Goal: Information Seeking & Learning: Learn about a topic

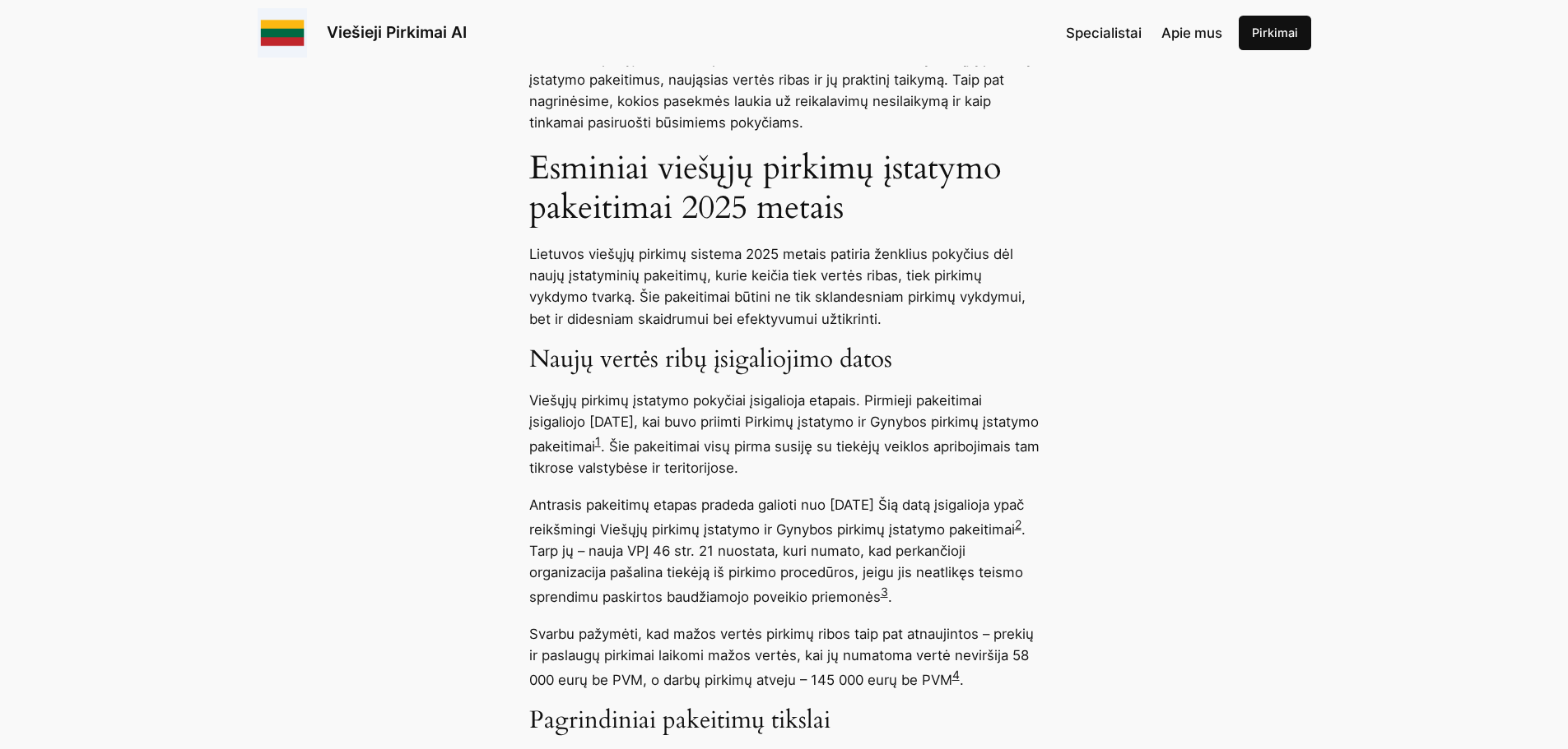
scroll to position [986, 0]
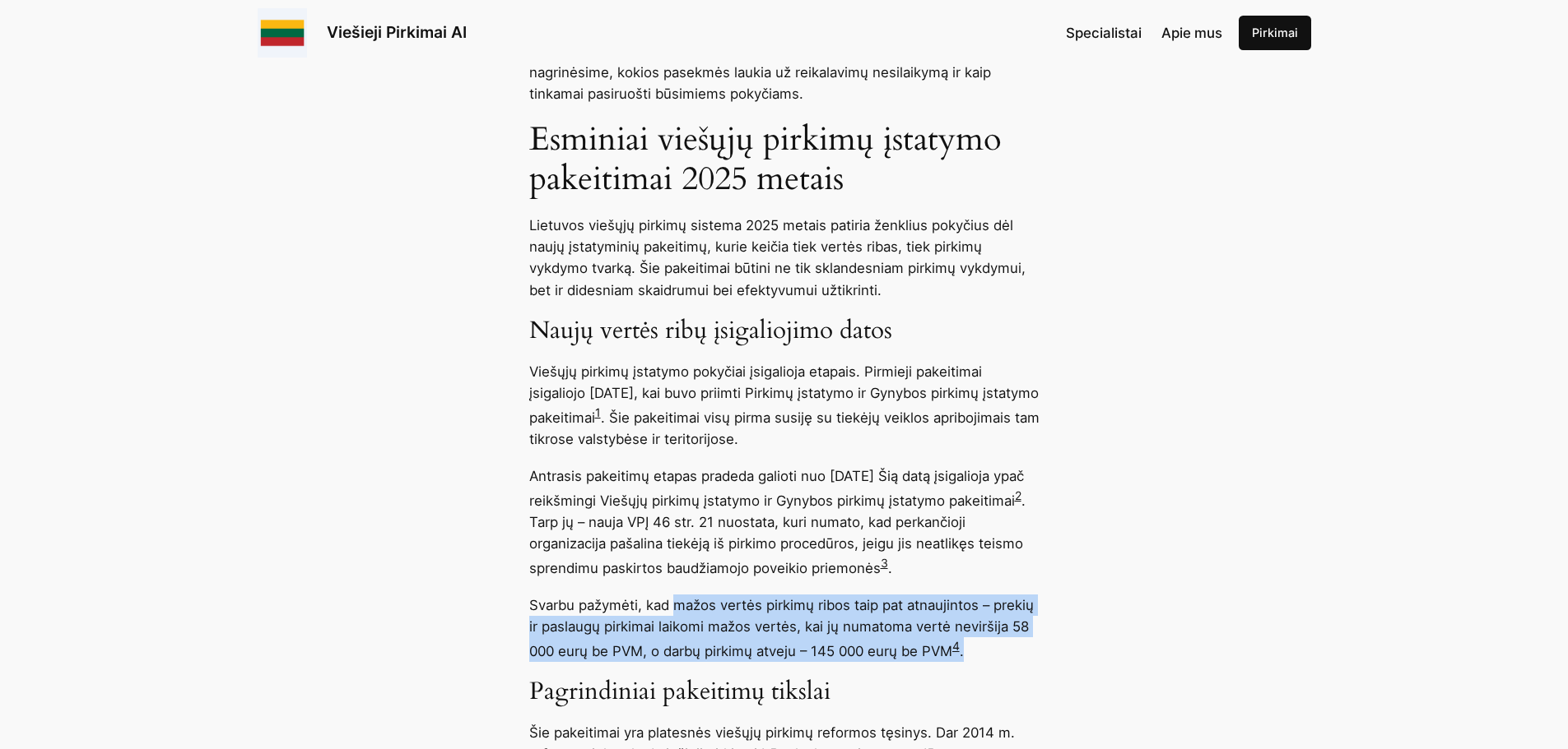
drag, startPoint x: 674, startPoint y: 604, endPoint x: 992, endPoint y: 640, distance: 320.0
click at [992, 640] on p "Svarbu pažymėti, kad mažos vertės pirkimų ribos taip pat atnaujintos – prekių i…" at bounding box center [784, 628] width 510 height 67
copy p "mažos vertės pirkimų ribos taip pat atnaujintos – prekių ir paslaugų pirkimai l…"
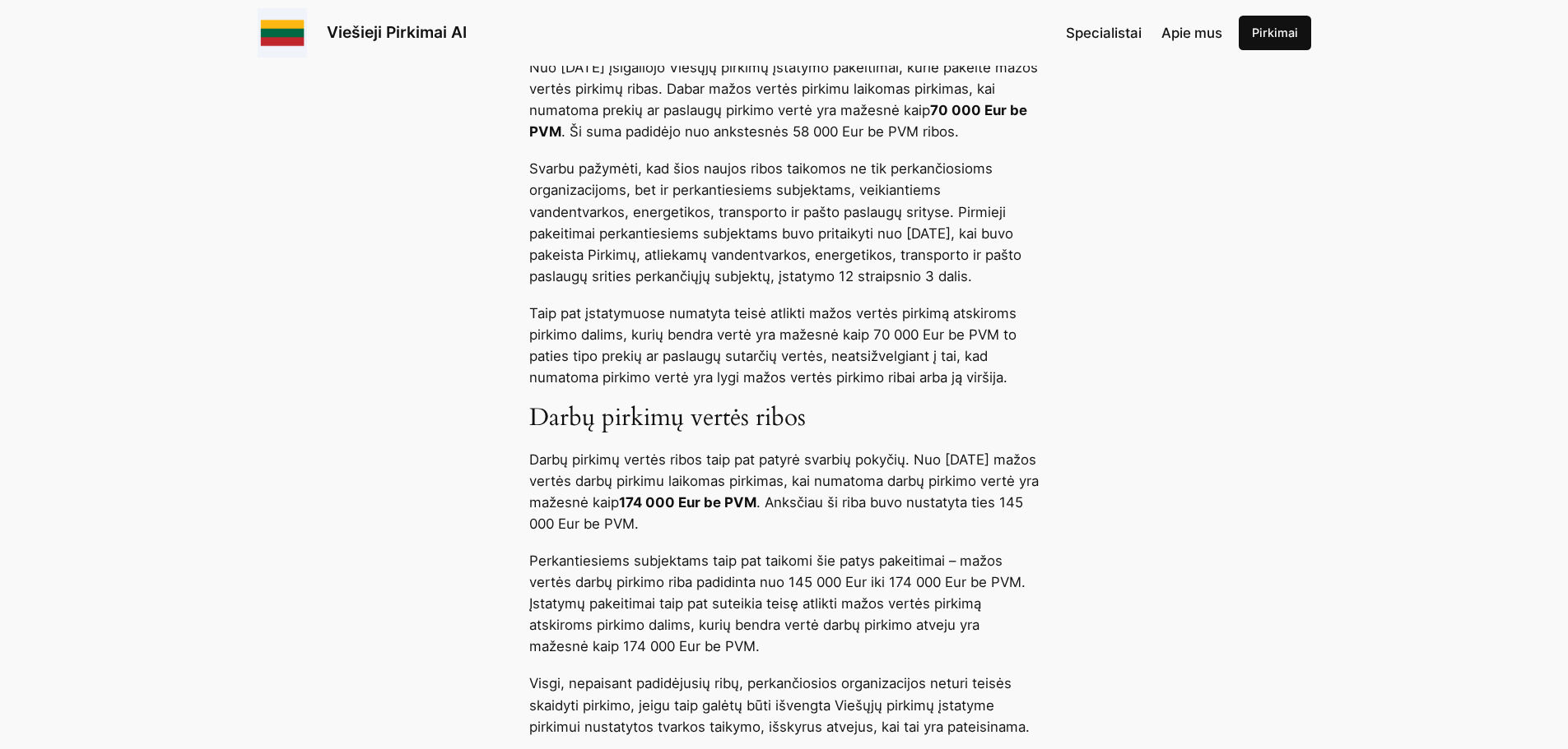
scroll to position [2878, 0]
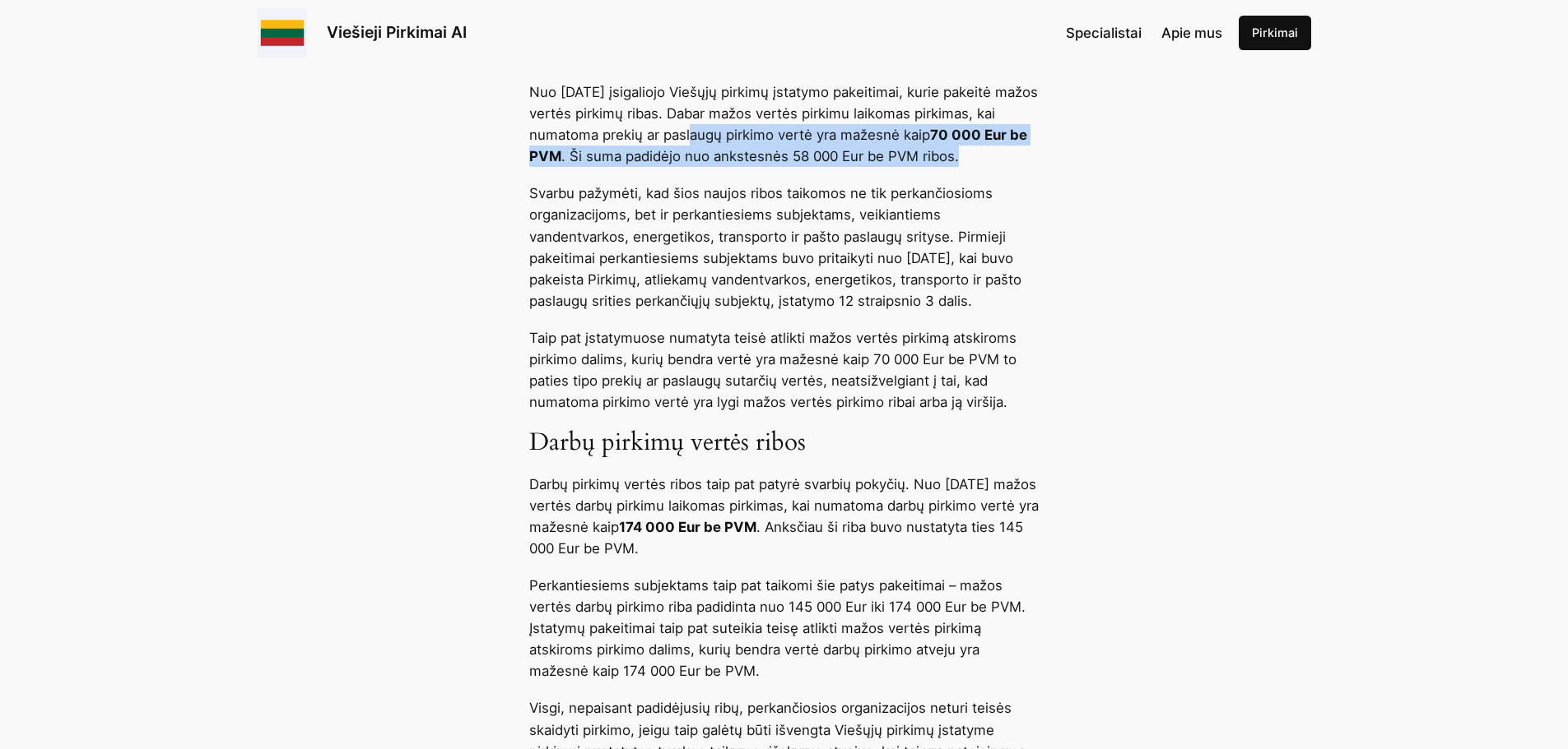
drag, startPoint x: 687, startPoint y: 130, endPoint x: 1046, endPoint y: 163, distance: 360.5
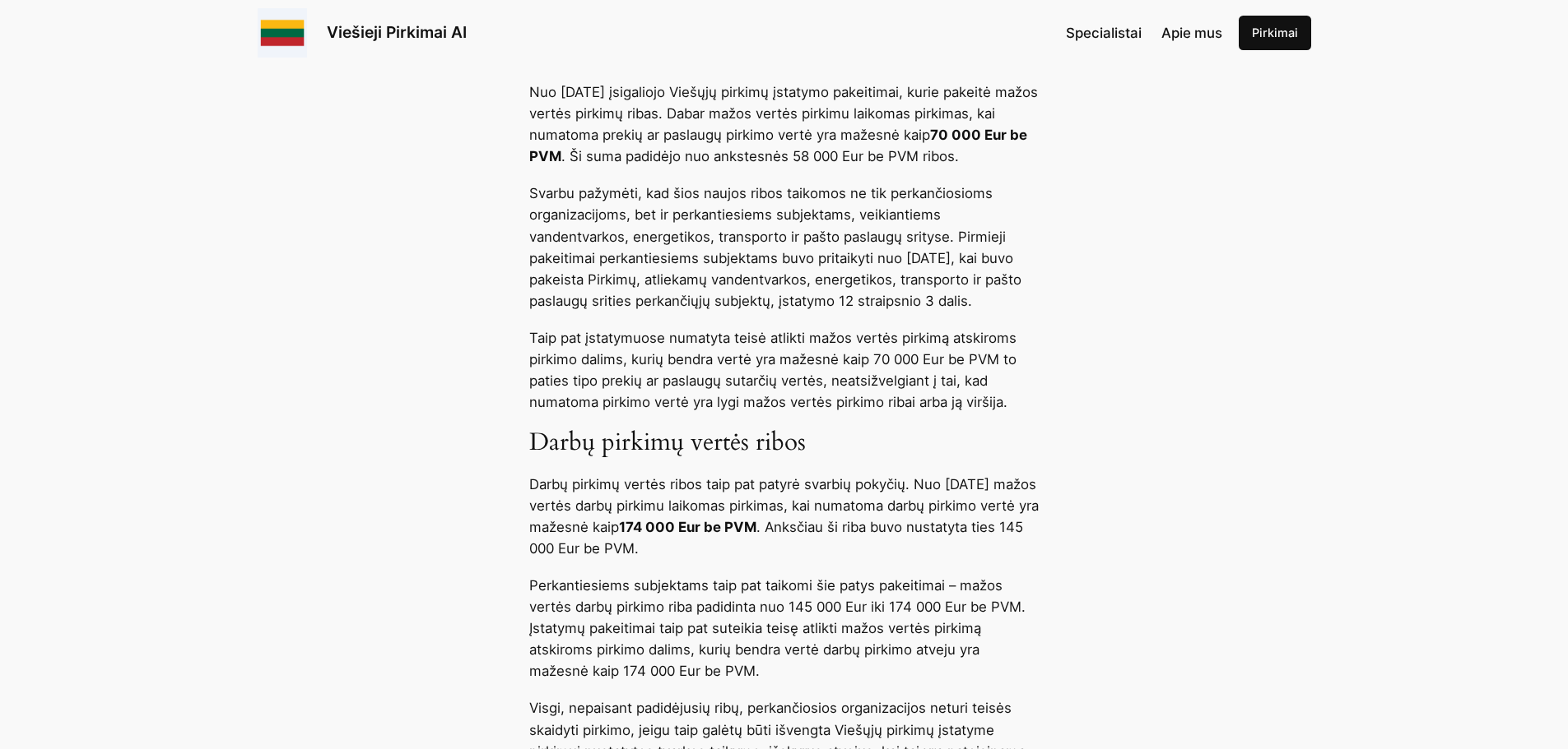
drag, startPoint x: 859, startPoint y: 120, endPoint x: 1316, endPoint y: 313, distance: 496.1
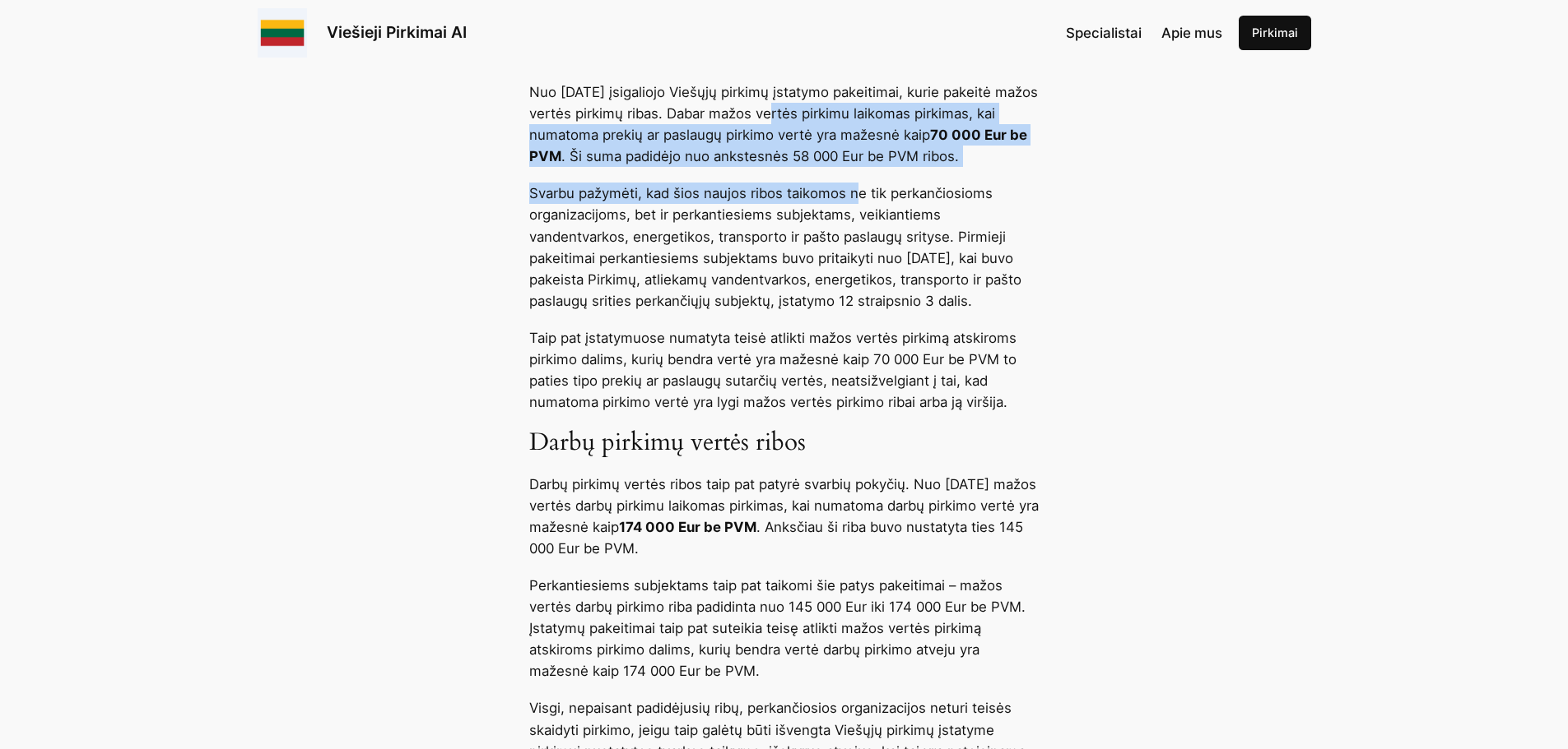
drag, startPoint x: 763, startPoint y: 109, endPoint x: 855, endPoint y: 172, distance: 111.5
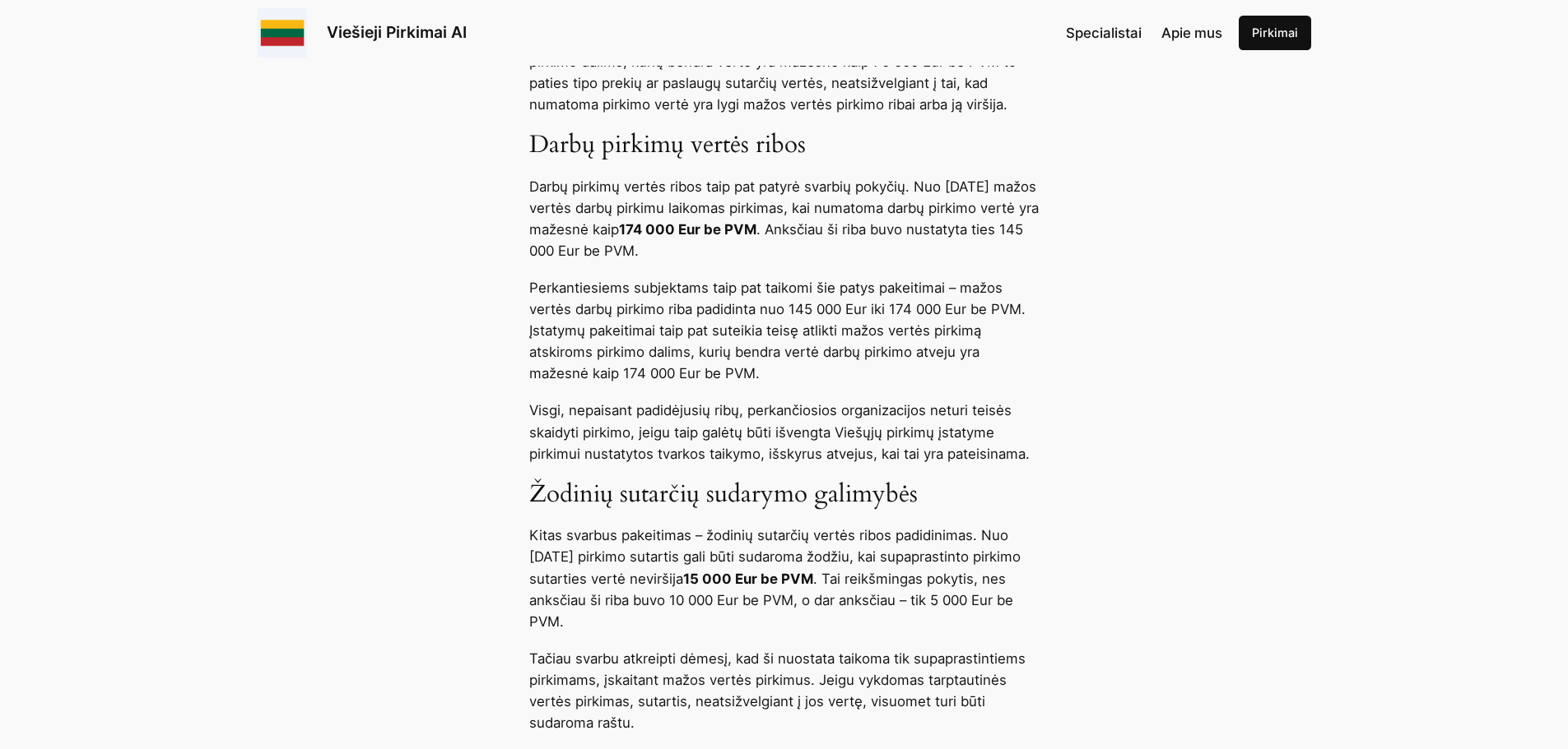
scroll to position [3289, 0]
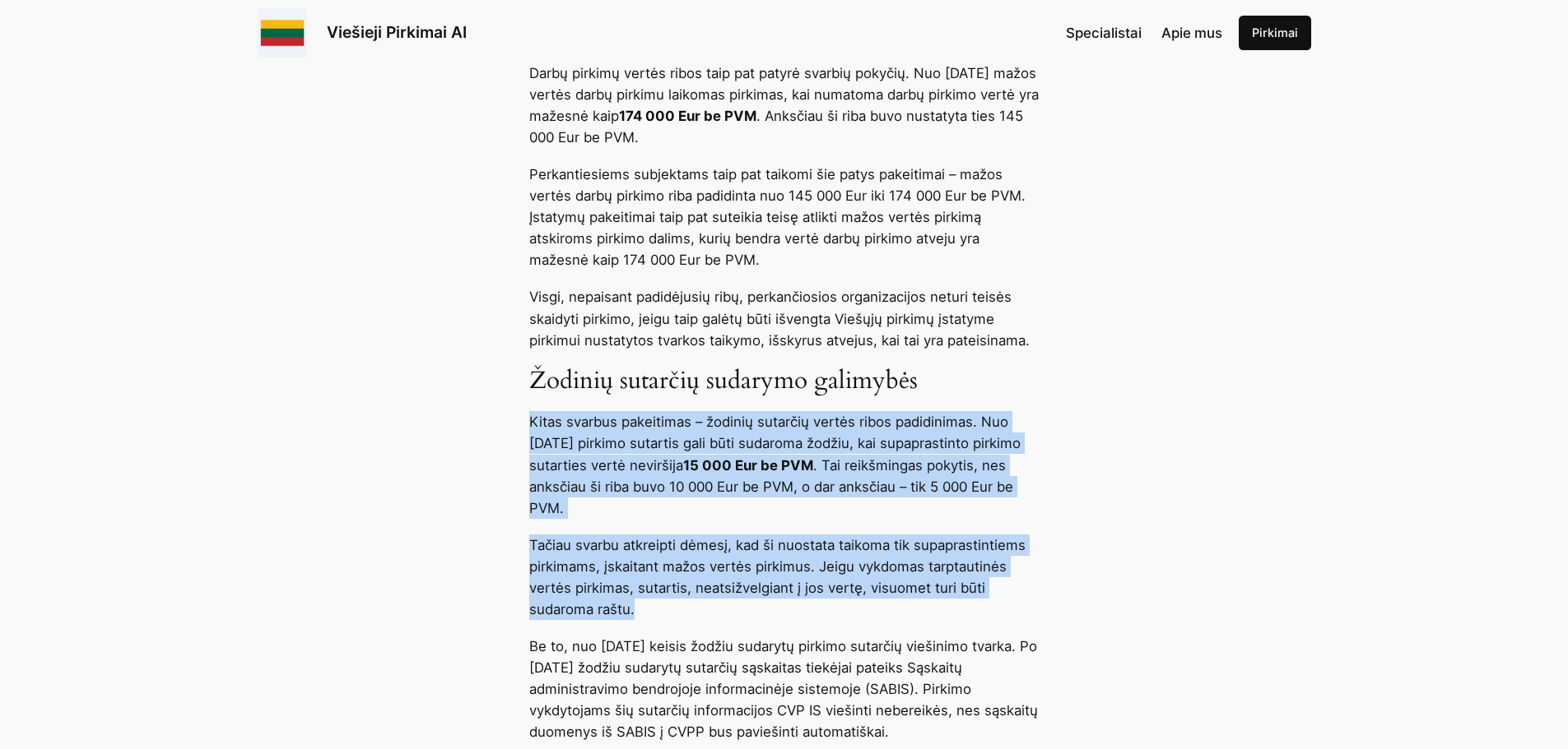
drag, startPoint x: 531, startPoint y: 443, endPoint x: 820, endPoint y: 621, distance: 339.4
copy div "Kitas svarbus pakeitimas – žodinių sutarčių vertės ribos padidinimas. Nuo [DATE…"
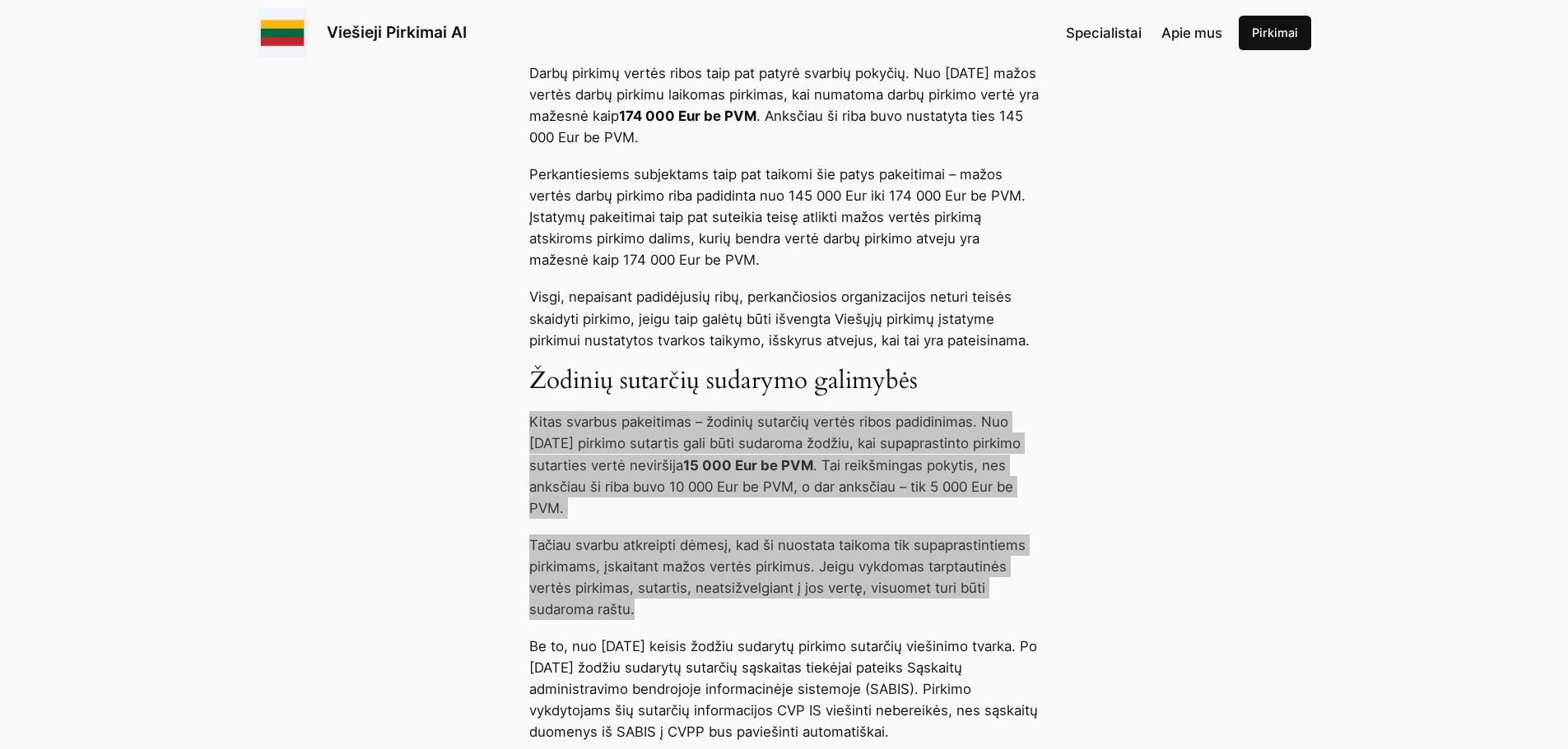
scroll to position [3536, 0]
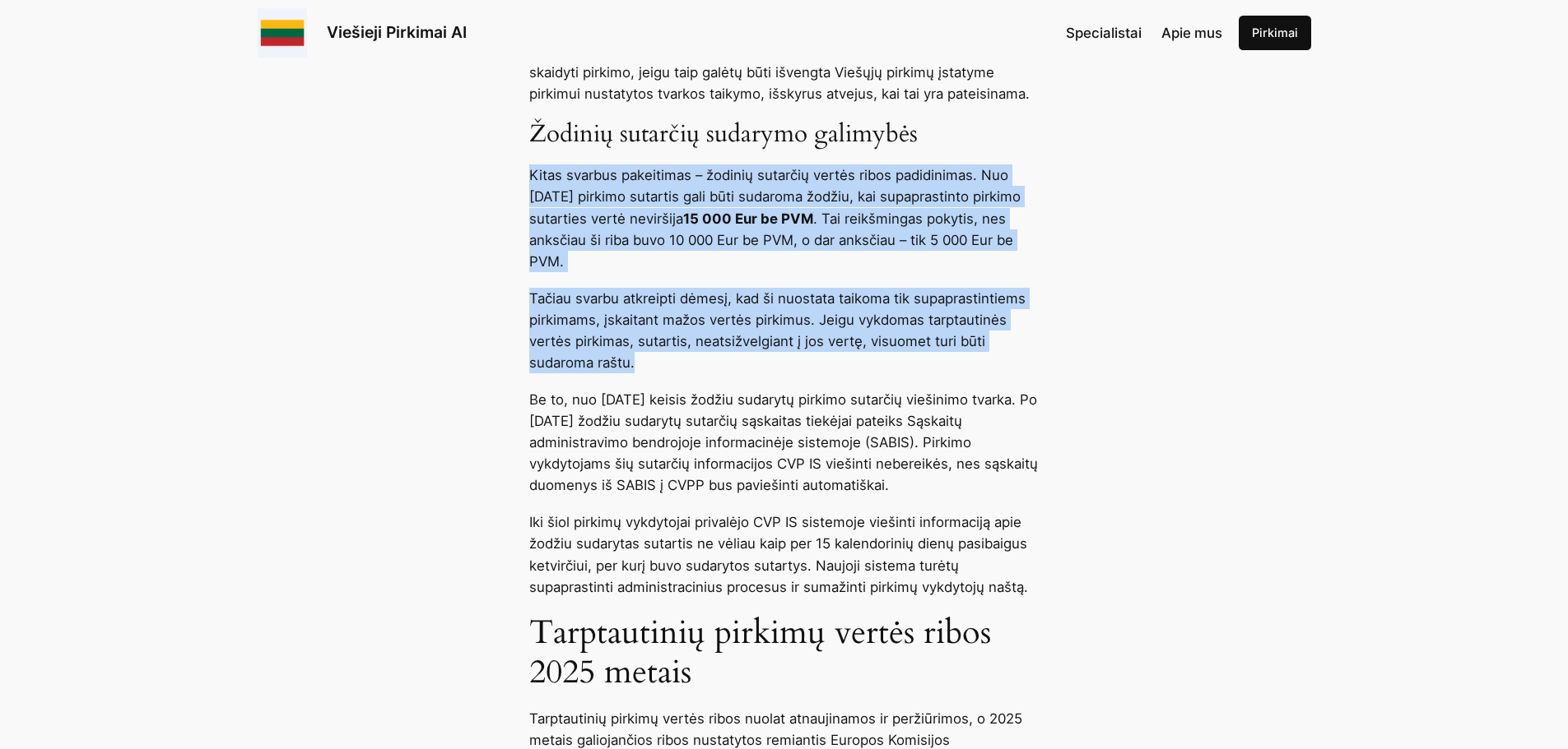
drag, startPoint x: 529, startPoint y: 418, endPoint x: 655, endPoint y: 532, distance: 169.9
click at [655, 496] on p "Be to, nuo [DATE] keisis žodžiu sudarytų pirkimo sutarčių viešinimo tvarka. Po …" at bounding box center [784, 443] width 510 height 107
copy p "Be to, nuo [DATE] keisis žodžiu sudarytų pirkimo sutarčių viešinimo tvarka. Po …"
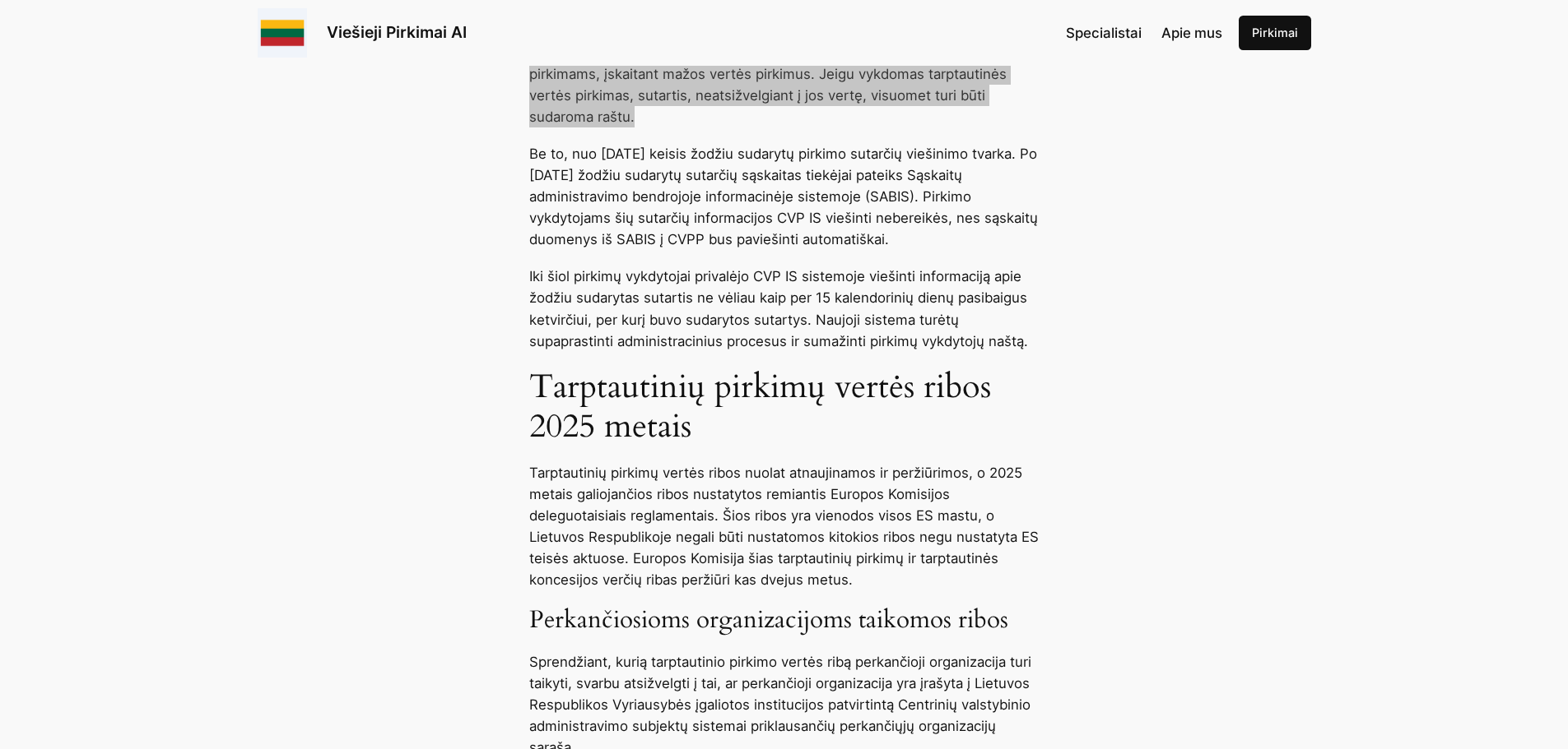
scroll to position [3783, 0]
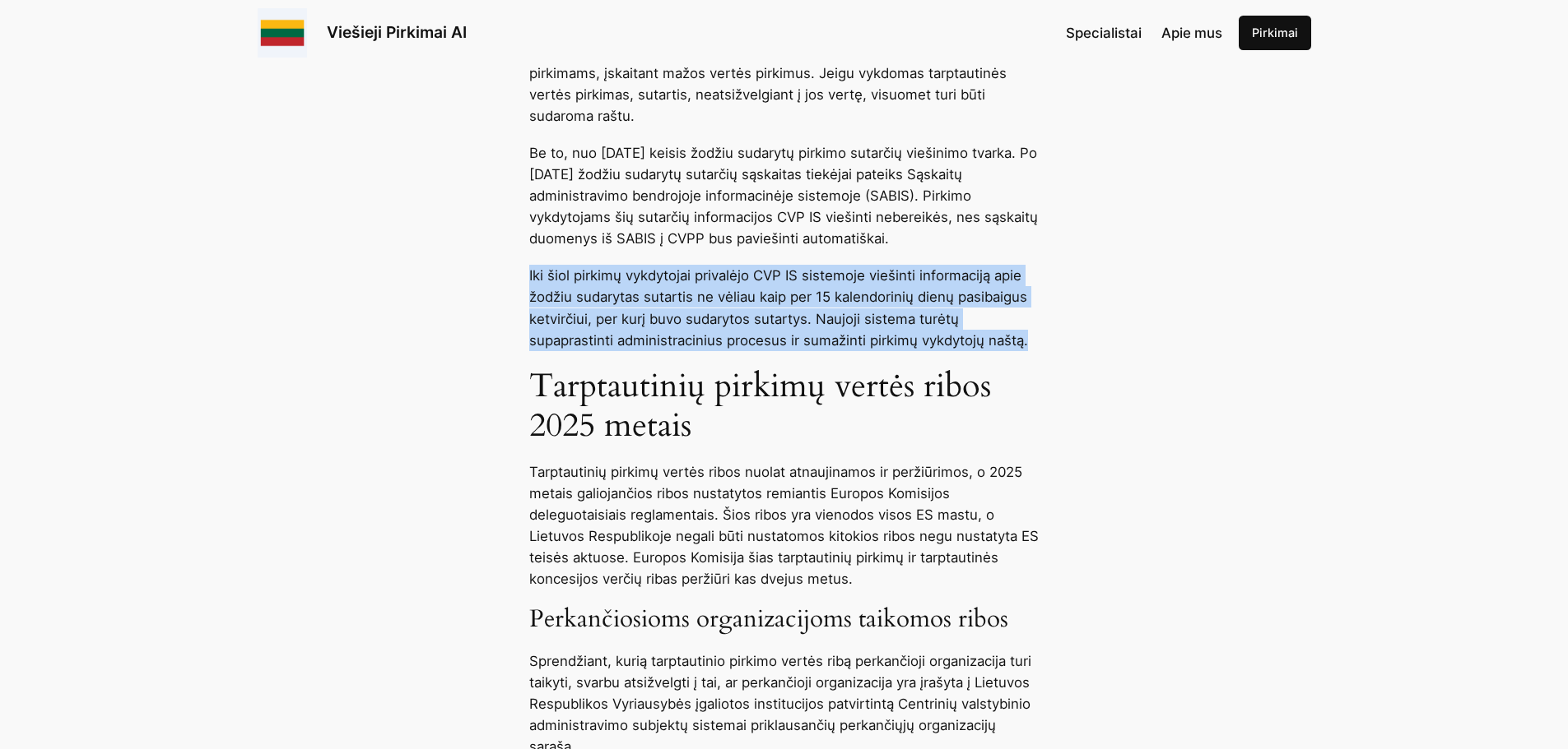
drag, startPoint x: 530, startPoint y: 318, endPoint x: 1071, endPoint y: 390, distance: 545.8
copy p "Iki šiol pirkimų vykdytojai privalėjo CVP IS sistemoje viešinti informaciją api…"
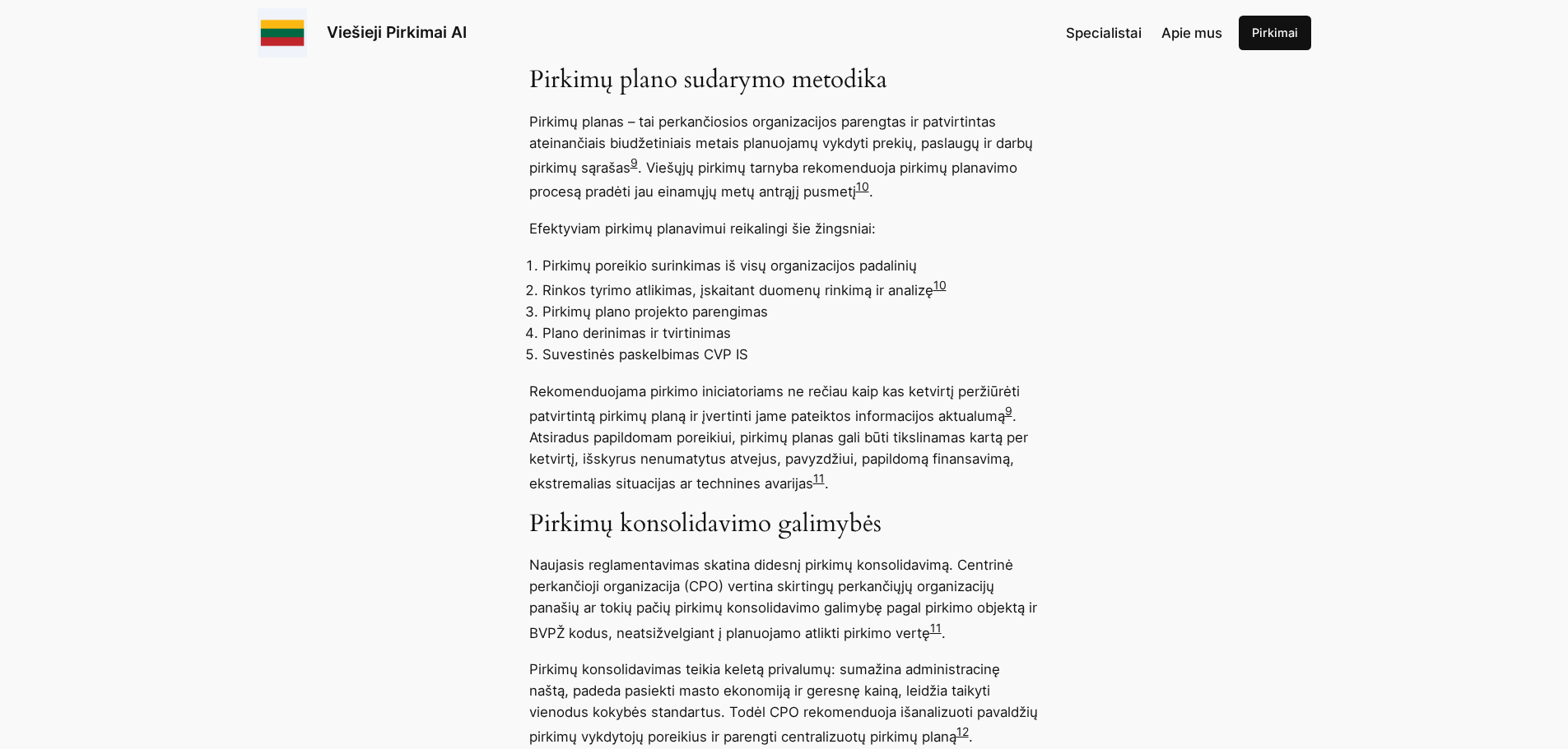
scroll to position [6332, 0]
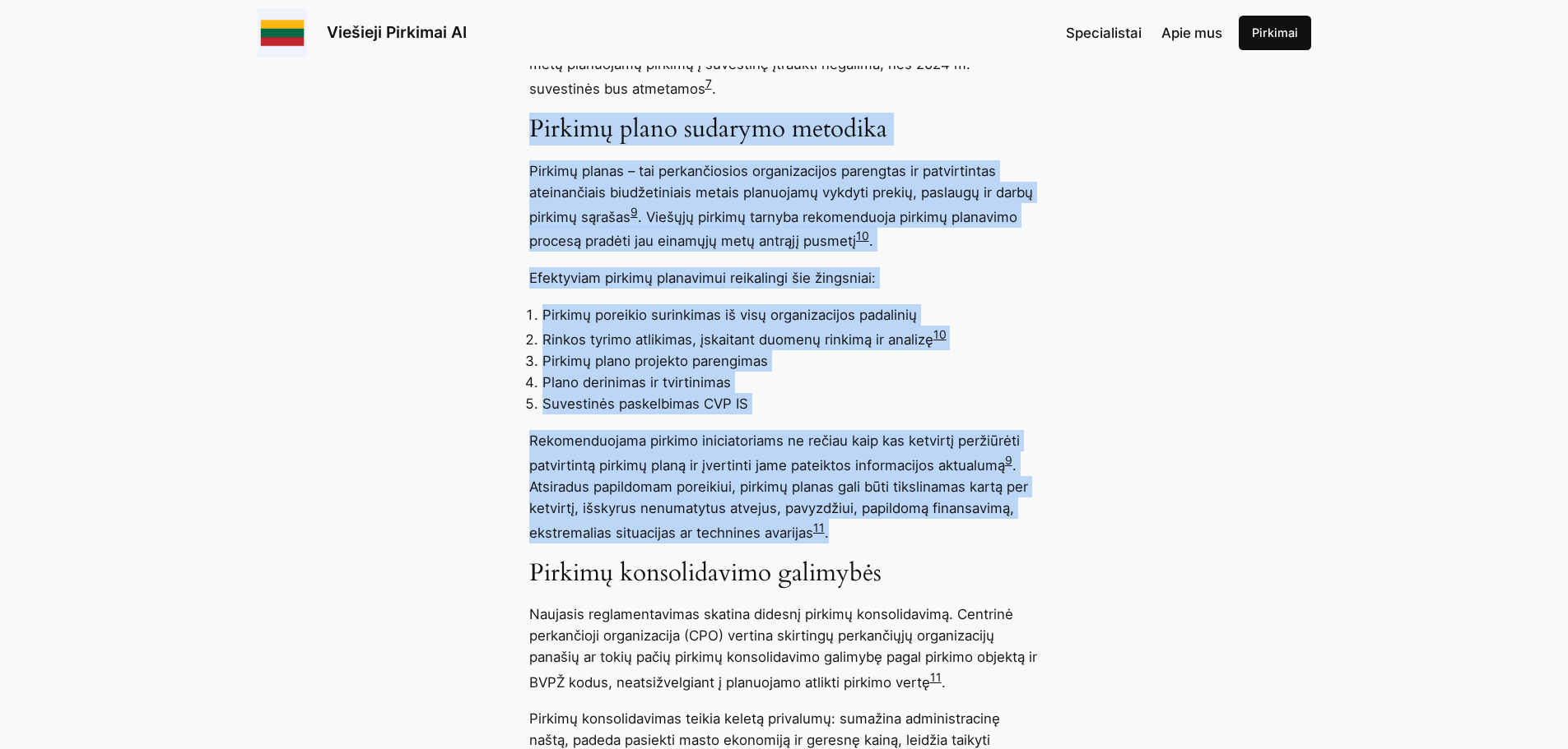
drag, startPoint x: 530, startPoint y: 144, endPoint x: 871, endPoint y: 560, distance: 537.9
copy div "Loremip dolor sitametc adipisci Elitsed doeius – tem incididuntutl etdoloremagn…"
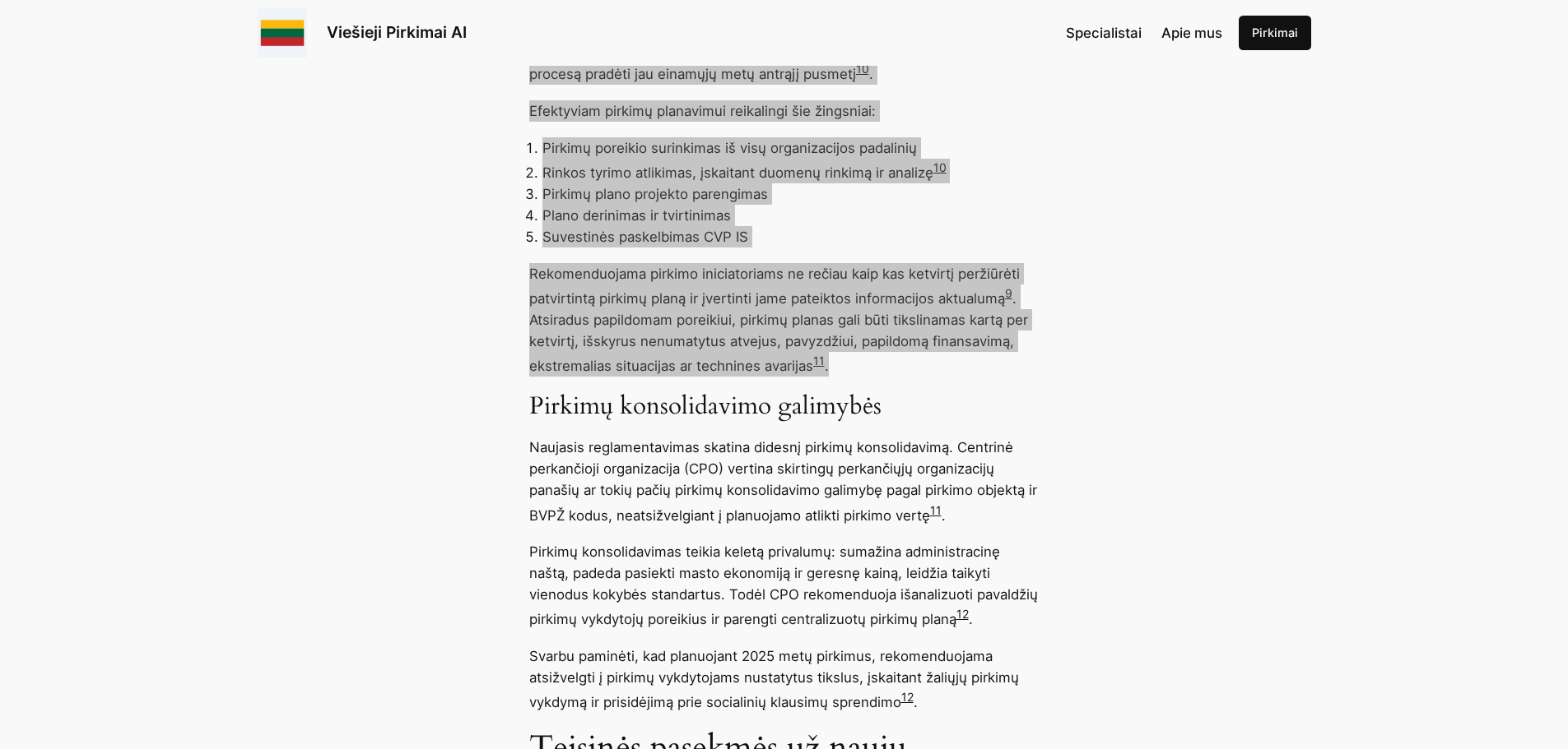
scroll to position [6497, 0]
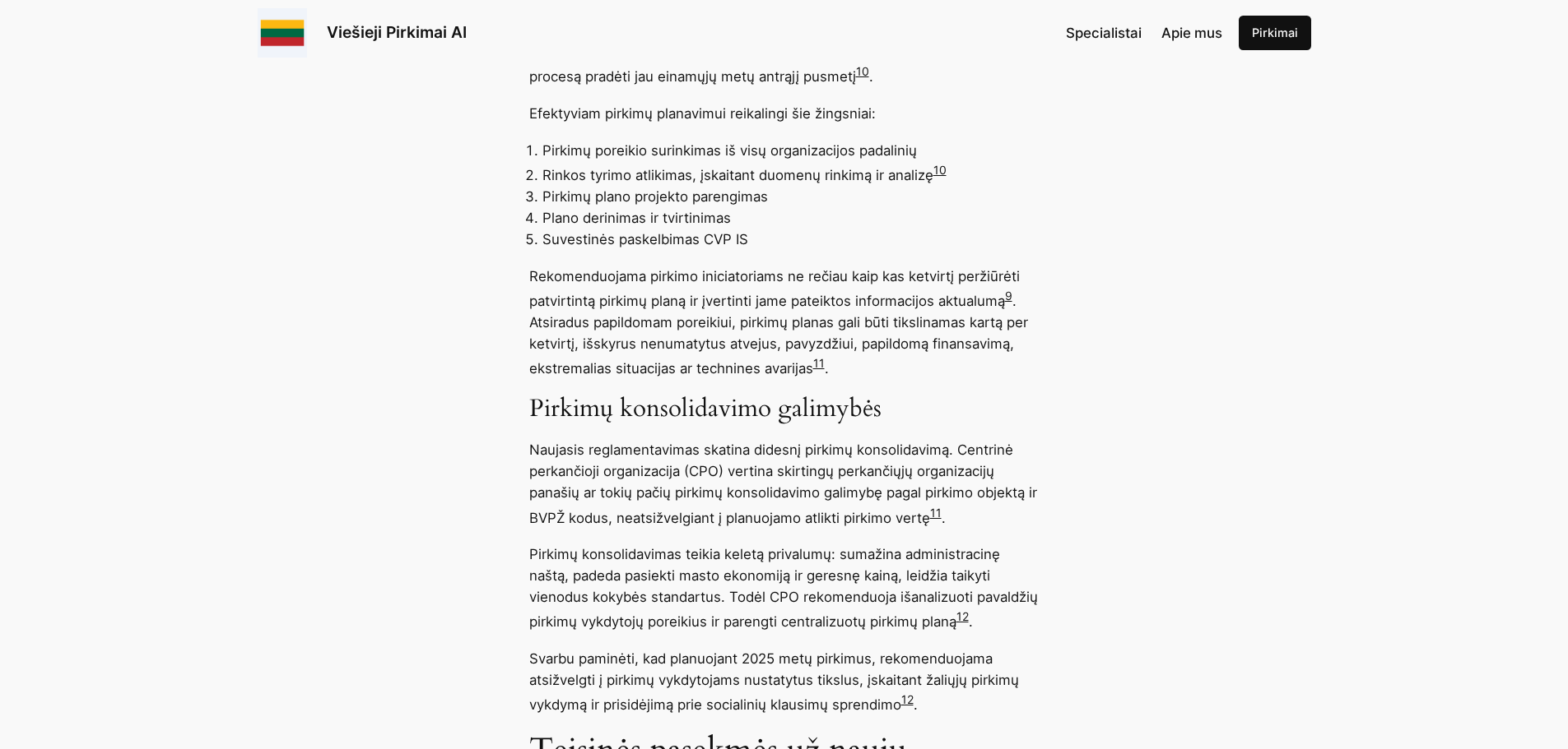
click at [817, 528] on p "Naujasis reglamentavimas skatina didesnį pirkimų konsolidavimą. Centrinė perkan…" at bounding box center [784, 484] width 510 height 89
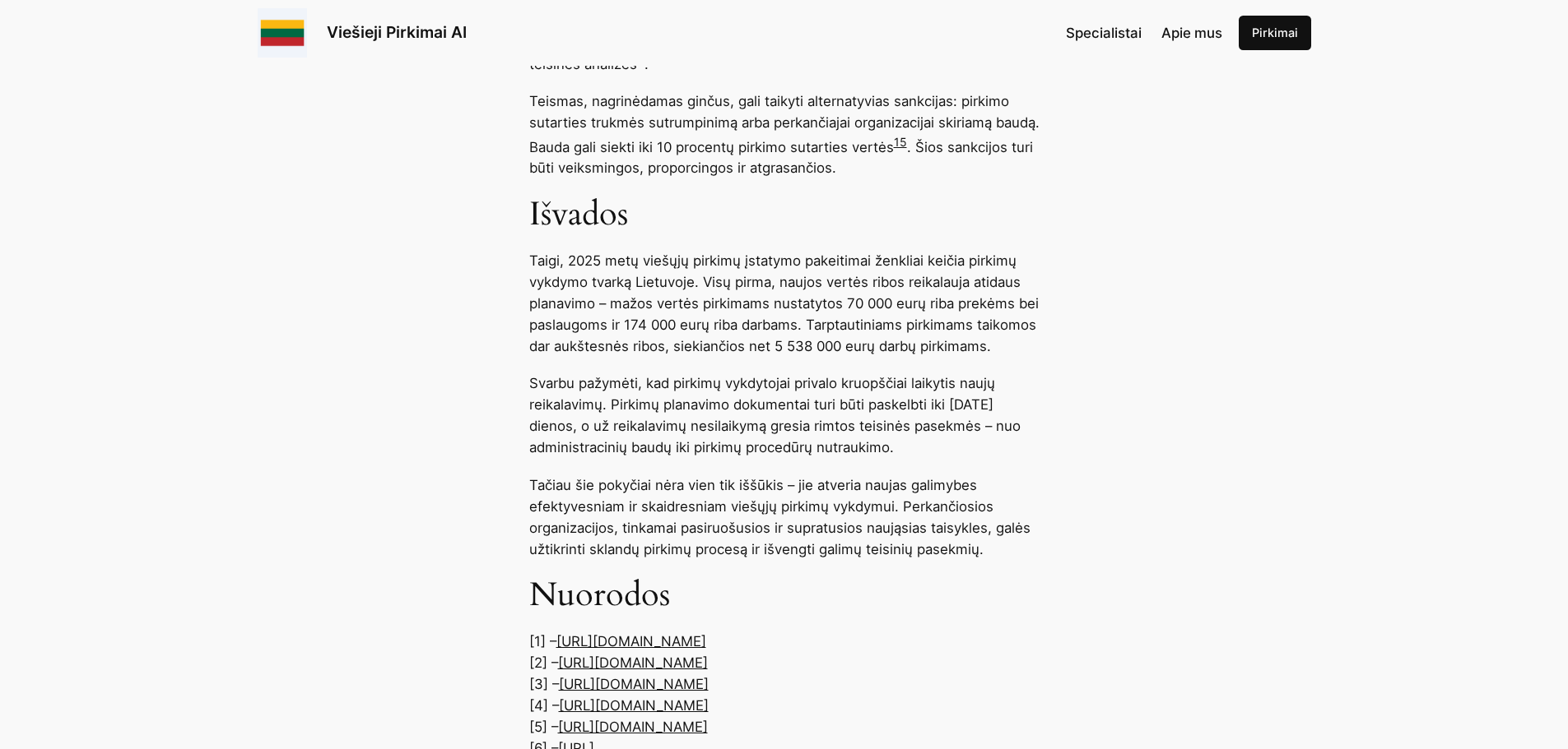
scroll to position [8223, 0]
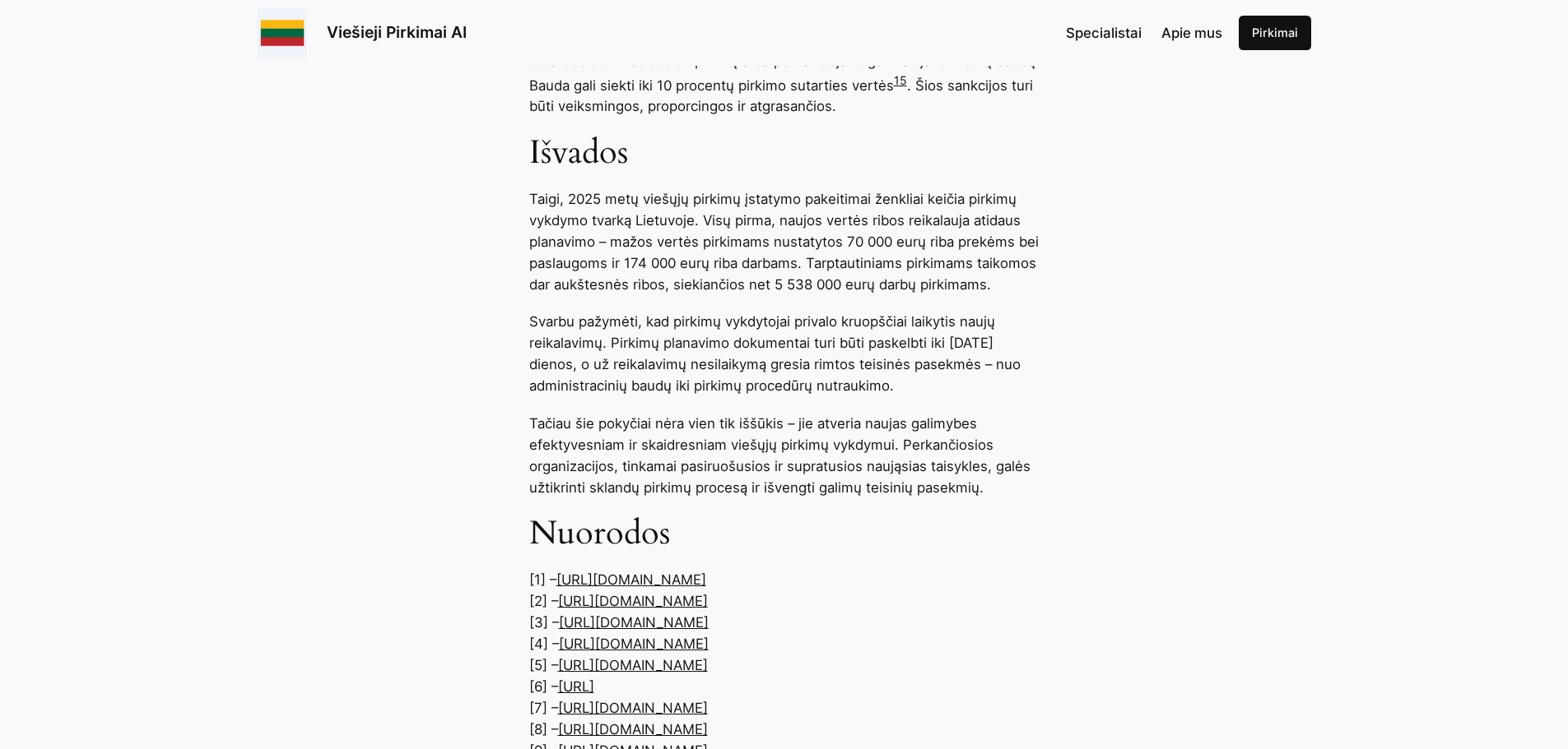
click at [611, 278] on p "Taigi, 2025 metų viešųjų pirkimų įstatymo pakeitimai ženkliai keičia pirkimų vy…" at bounding box center [784, 242] width 510 height 107
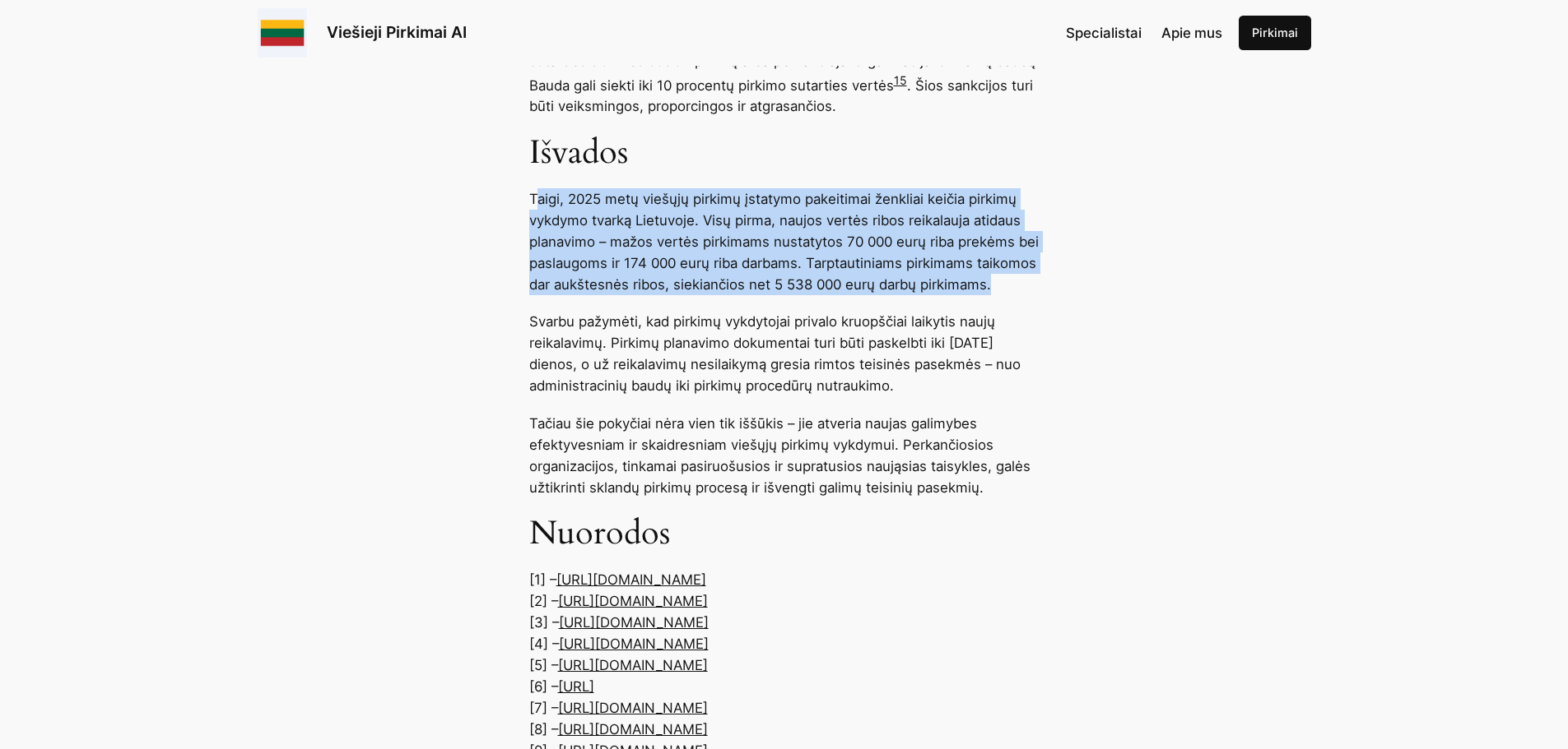
drag, startPoint x: 534, startPoint y: 237, endPoint x: 1019, endPoint y: 329, distance: 493.6
click at [1019, 295] on p "Taigi, 2025 metų viešųjų pirkimų įstatymo pakeitimai ženkliai keičia pirkimų vy…" at bounding box center [784, 242] width 510 height 107
copy p "aigi, 2025 metų viešųjų pirkimų įstatymo pakeitimai ženkliai keičia pirkimų vyk…"
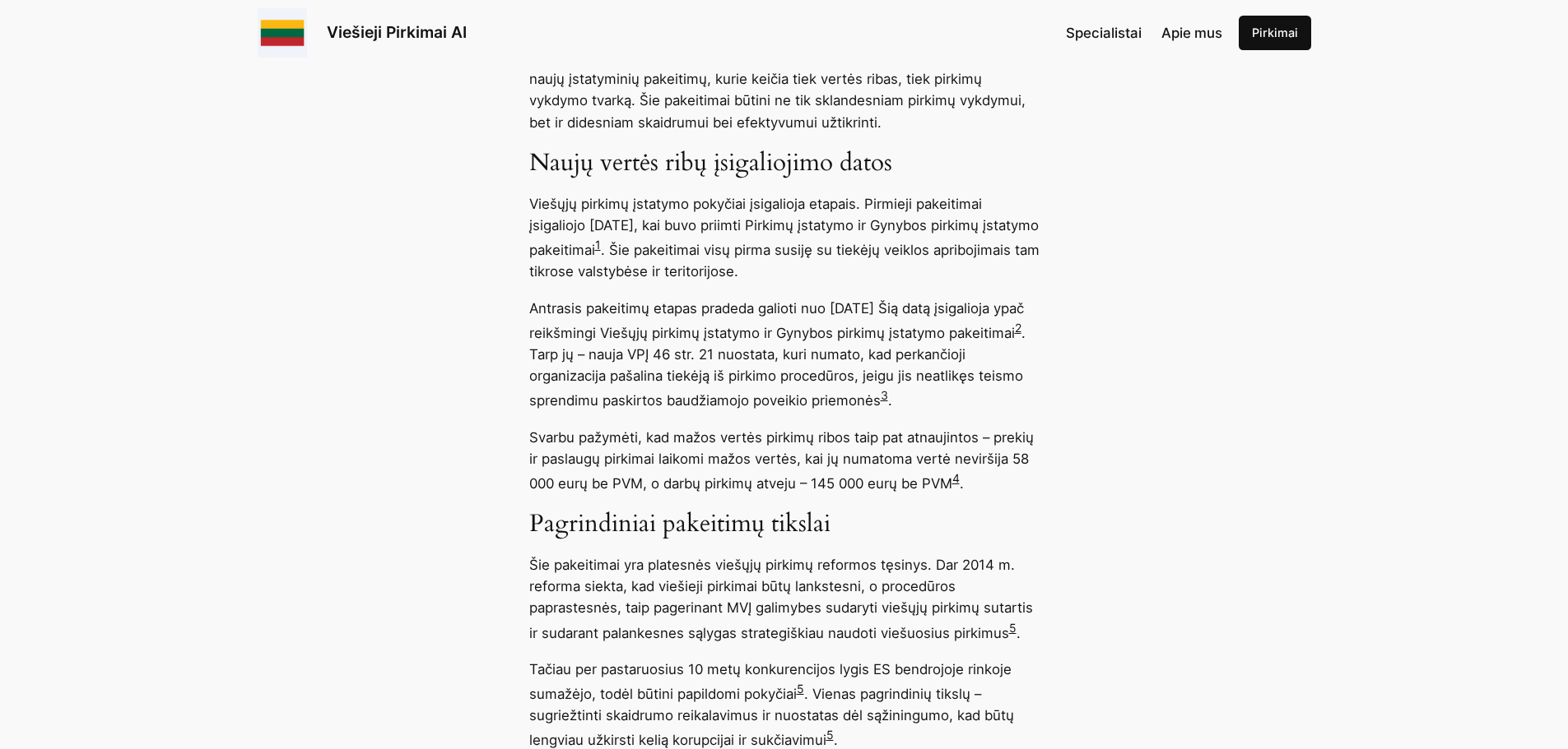
scroll to position [1172, 0]
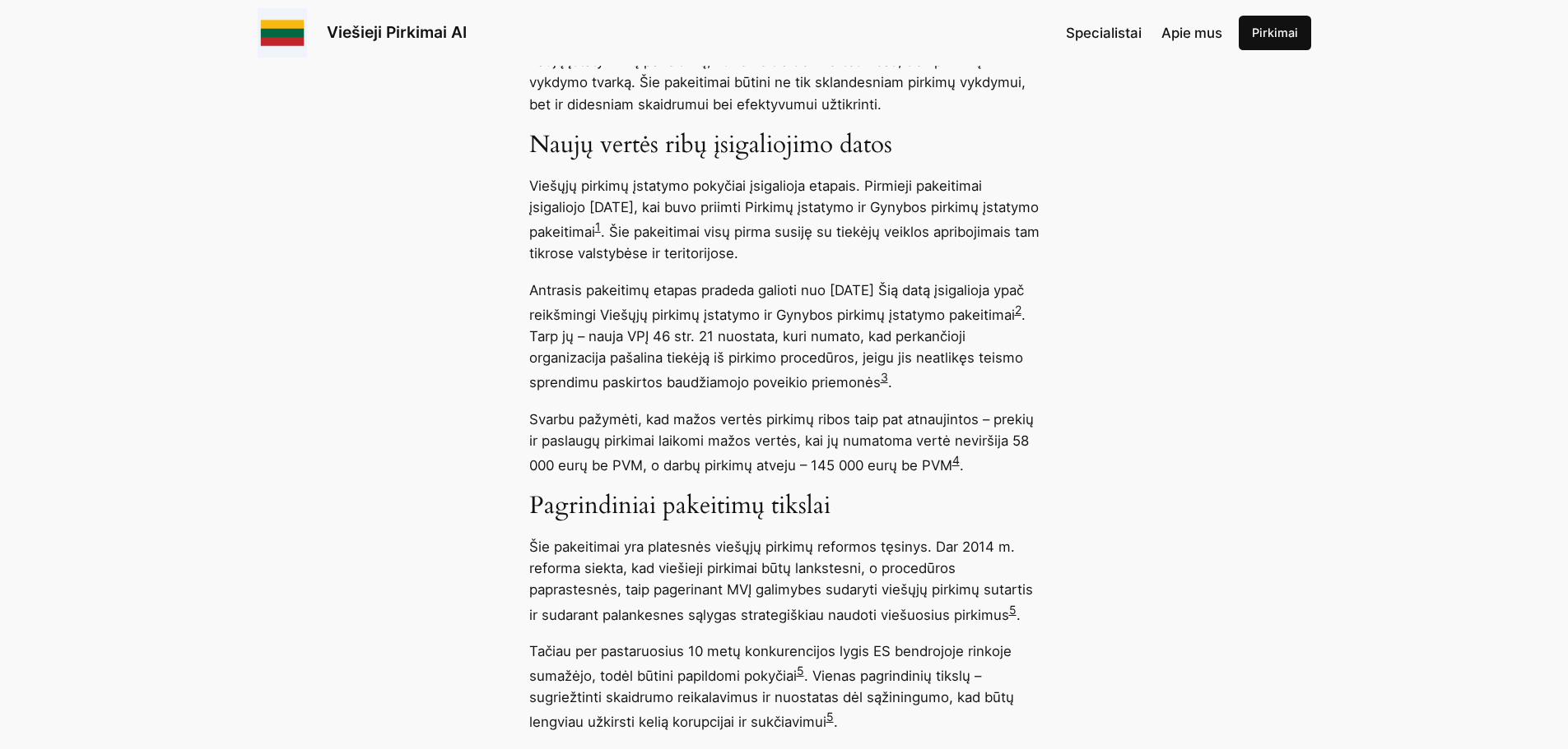
click at [959, 463] on link "4" at bounding box center [956, 460] width 7 height 14
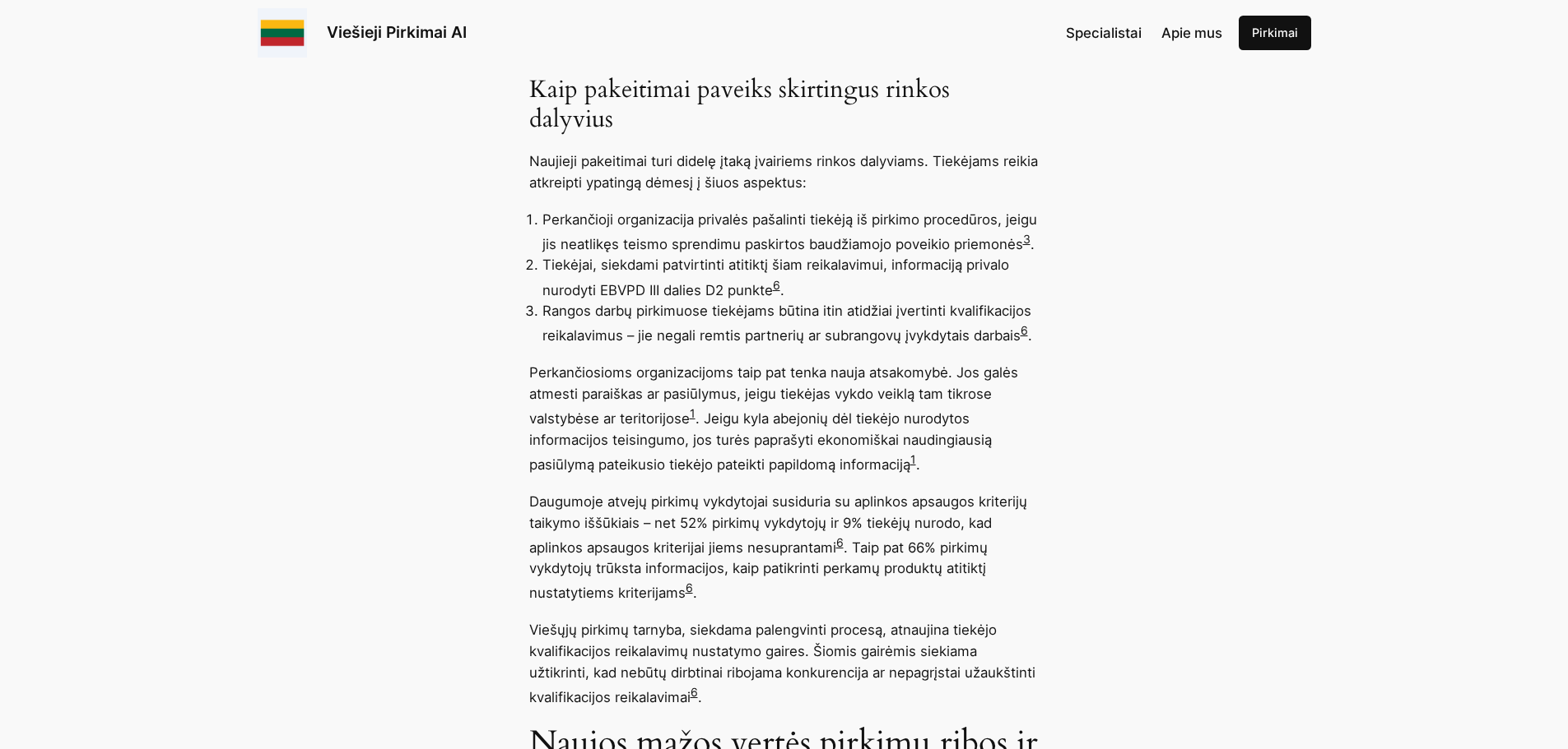
scroll to position [1501, 0]
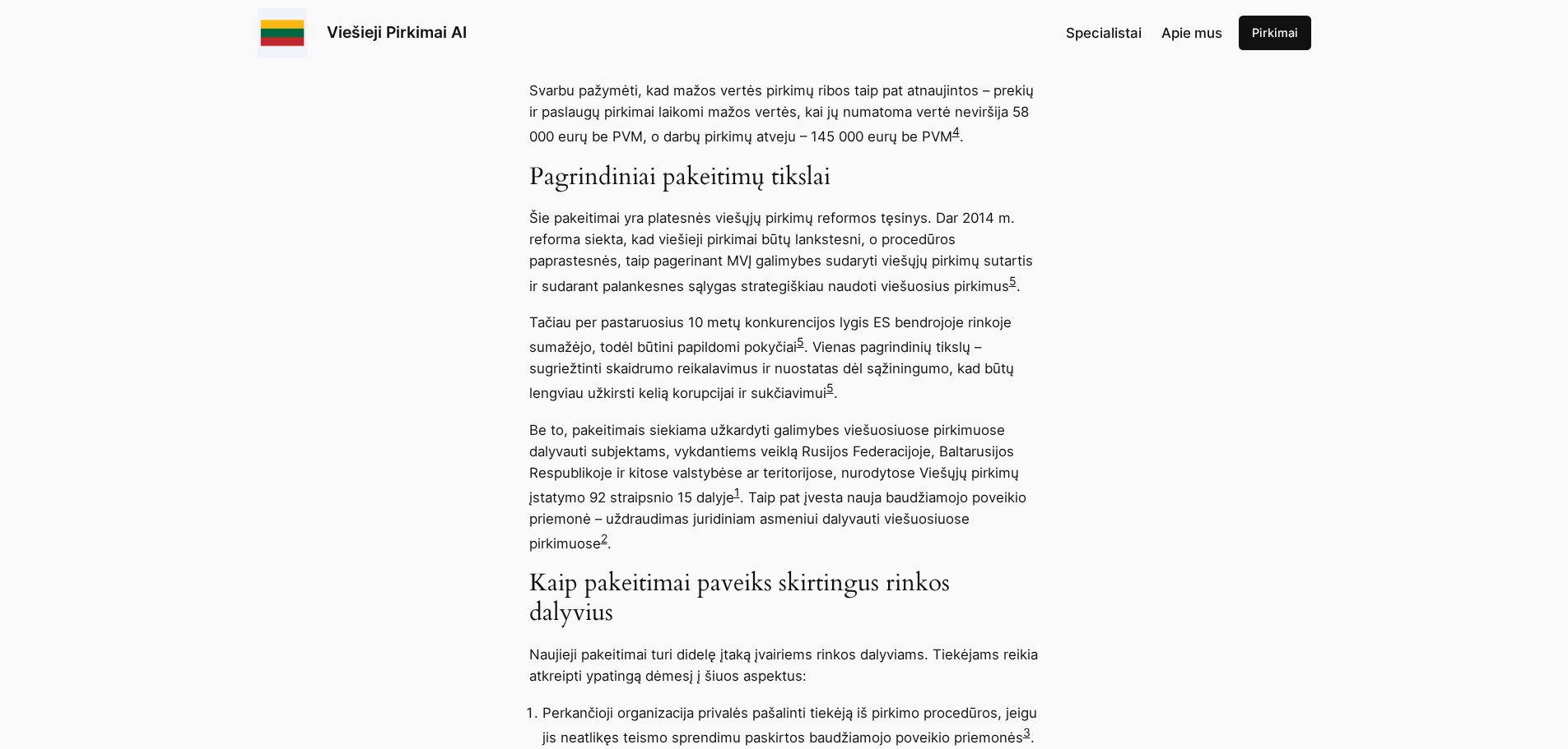
click at [887, 181] on h3 "Pagrindiniai pakeitimų tikslai" at bounding box center [784, 178] width 510 height 30
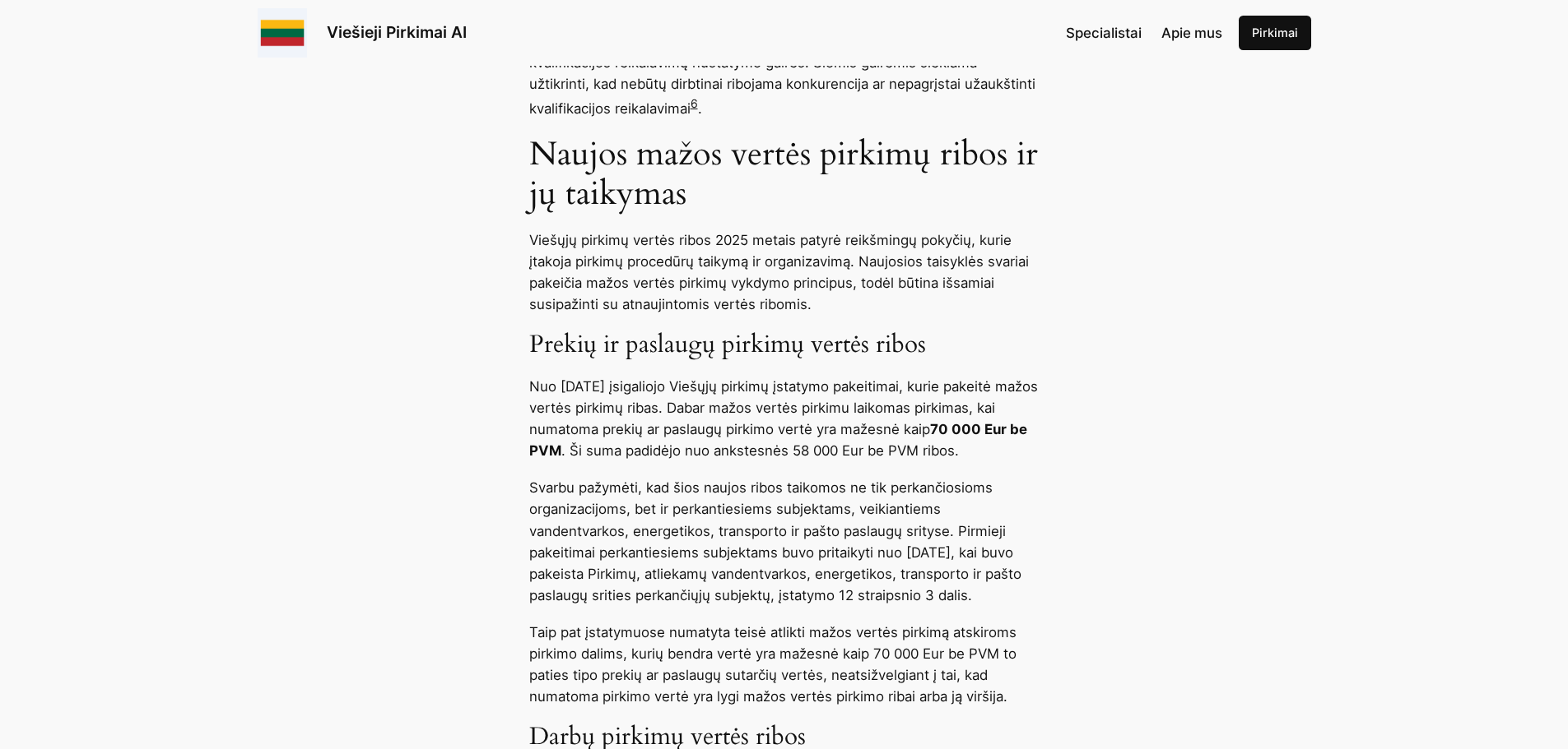
scroll to position [2735, 0]
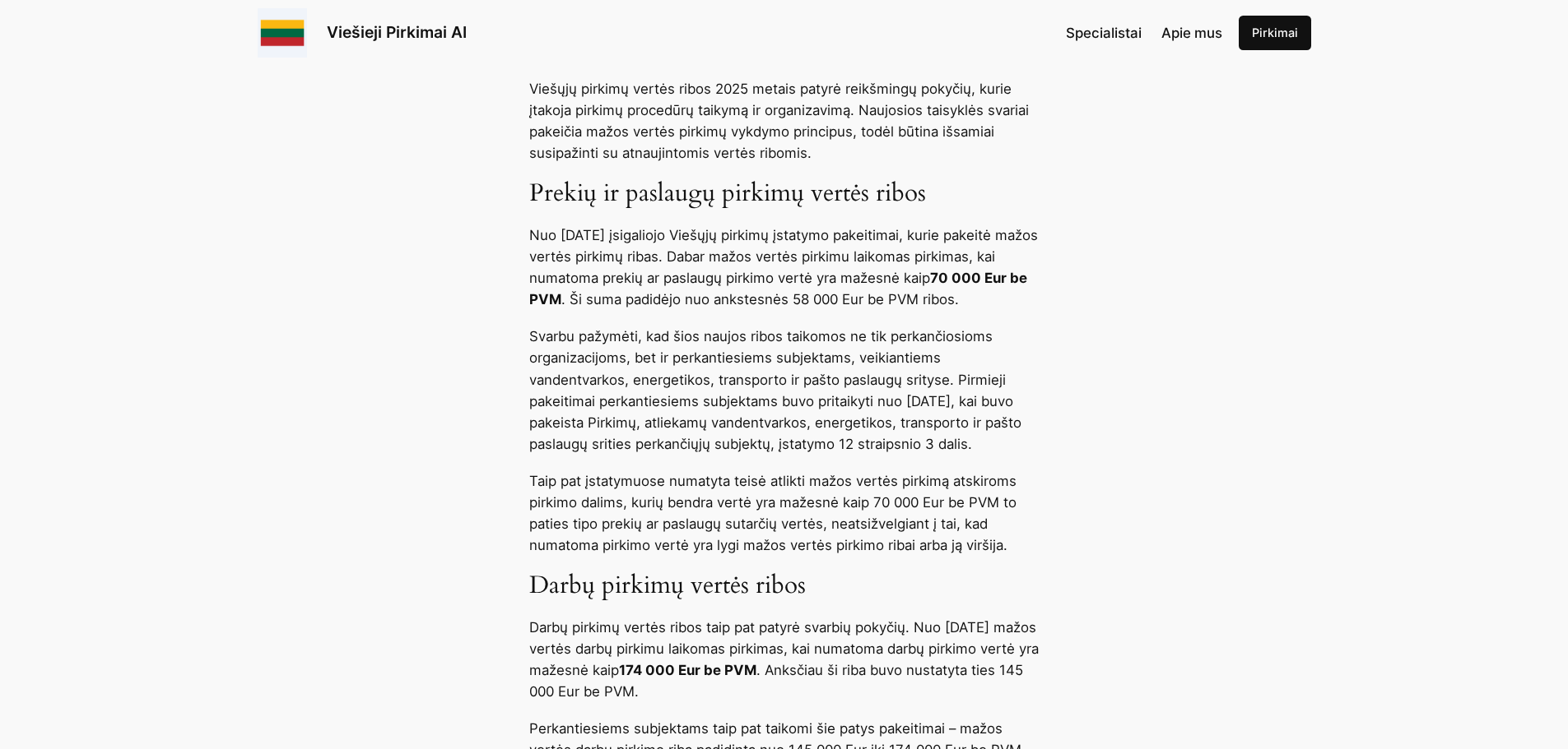
click at [701, 232] on p "Nuo [DATE] įsigaliojo Viešųjų pirkimų įstatymo pakeitimai, kurie pakeitė mažos …" at bounding box center [784, 267] width 510 height 86
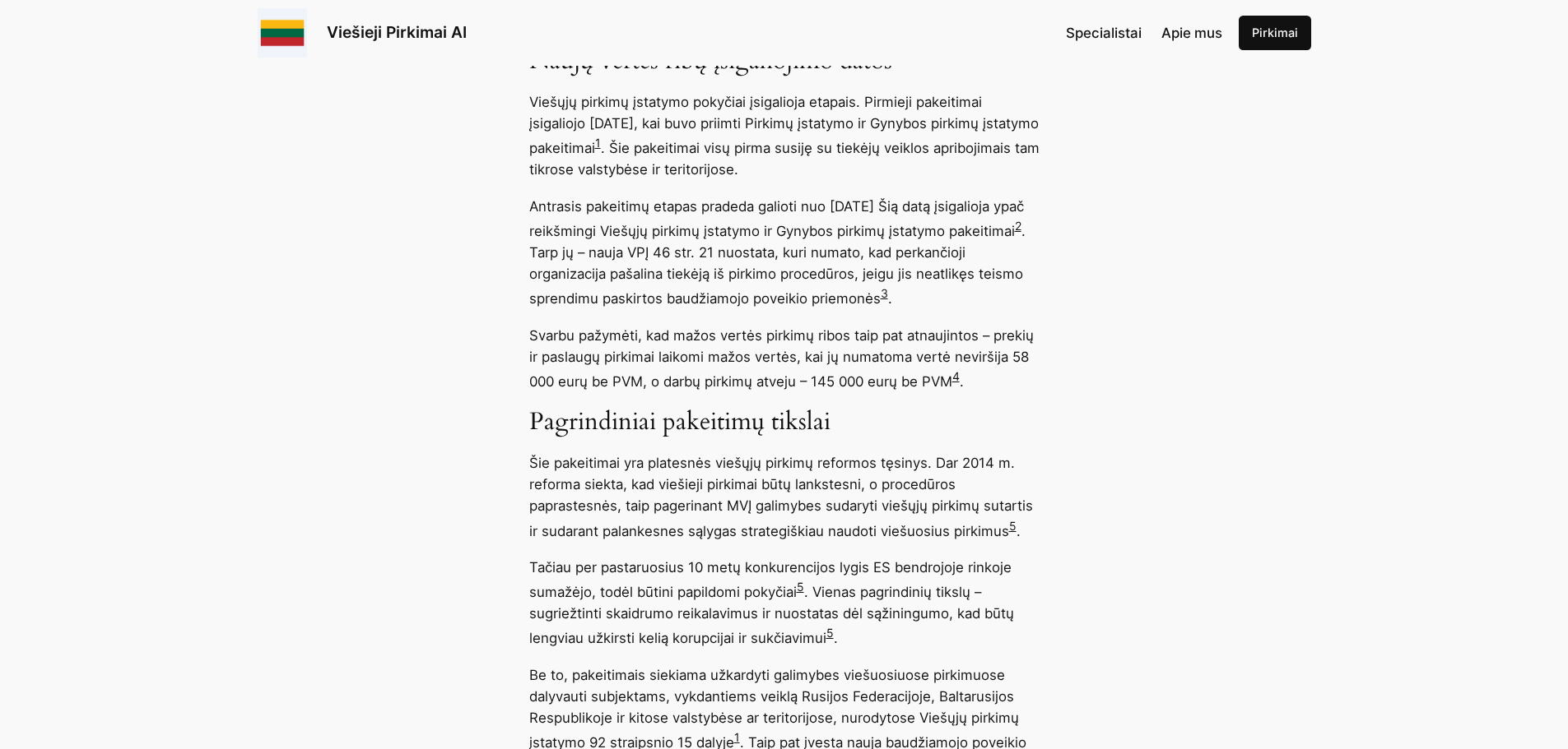
scroll to position [1255, 0]
